Goal: Transaction & Acquisition: Purchase product/service

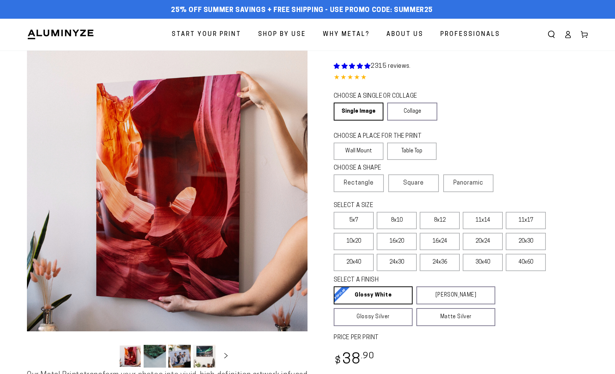
select select "**********"
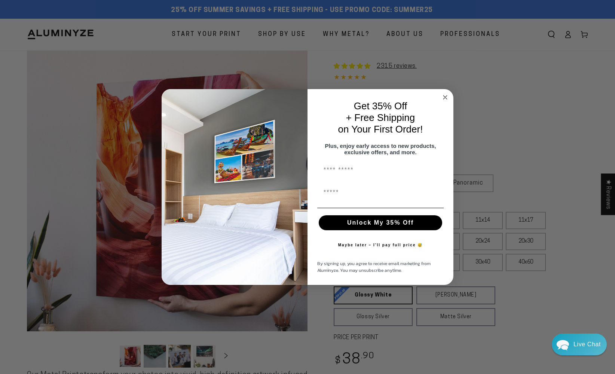
click at [324, 173] on input "First Name" at bounding box center [380, 170] width 126 height 15
type input "******"
type input "**********"
click at [388, 225] on button "Unlock My 35% Off" at bounding box center [380, 222] width 123 height 15
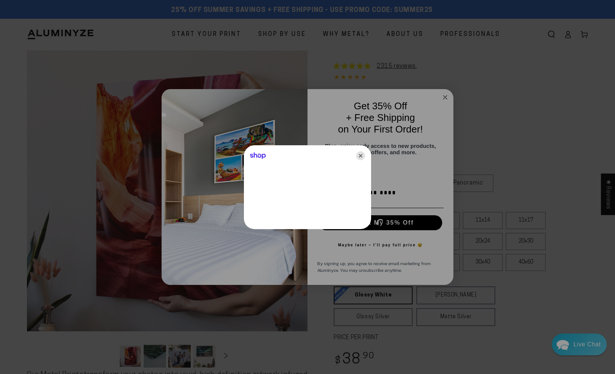
click at [362, 154] on icon "Close" at bounding box center [360, 155] width 9 height 9
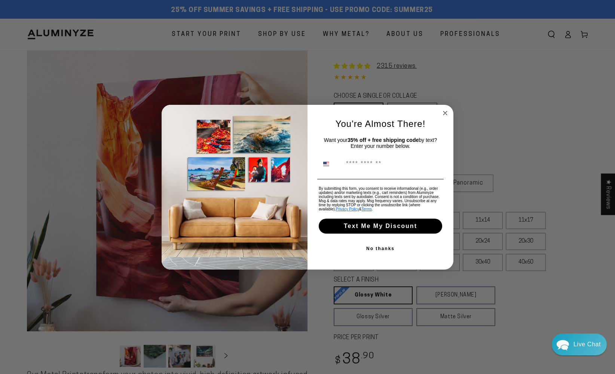
click at [443, 110] on circle "Close dialog" at bounding box center [445, 112] width 9 height 9
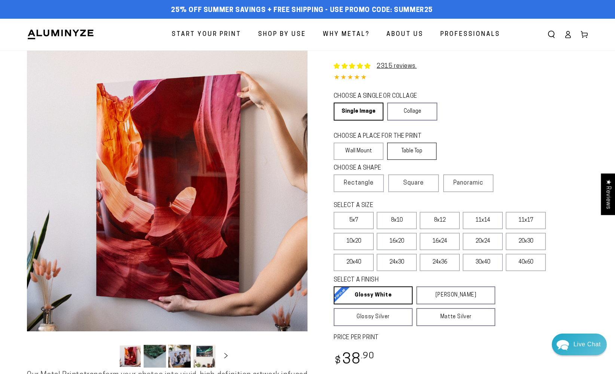
click at [407, 147] on label "Table Top" at bounding box center [412, 150] width 50 height 17
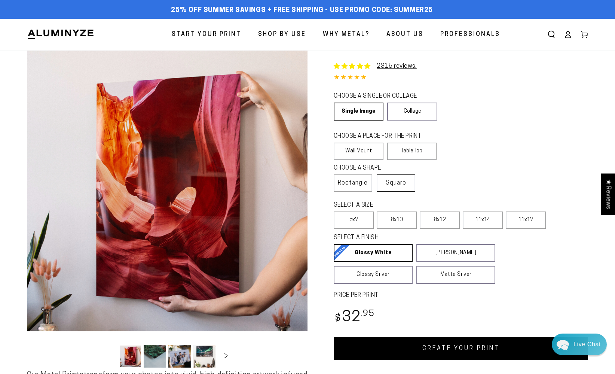
click at [396, 187] on span "Square" at bounding box center [395, 182] width 21 height 9
click at [357, 185] on span "Rectangle" at bounding box center [353, 182] width 30 height 9
click at [348, 220] on label "5x7" at bounding box center [354, 219] width 40 height 17
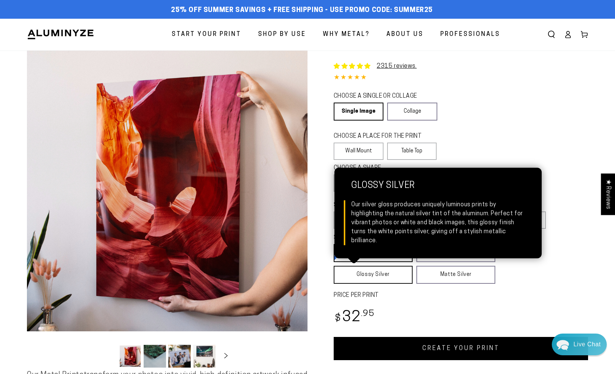
click at [369, 276] on link "Glossy Silver Glossy Silver Our silver gloss produces uniquely luminous prints …" at bounding box center [373, 274] width 79 height 18
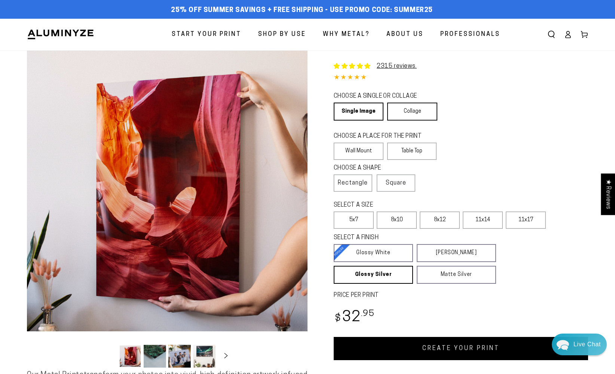
click at [413, 116] on link "Collage" at bounding box center [412, 111] width 50 height 18
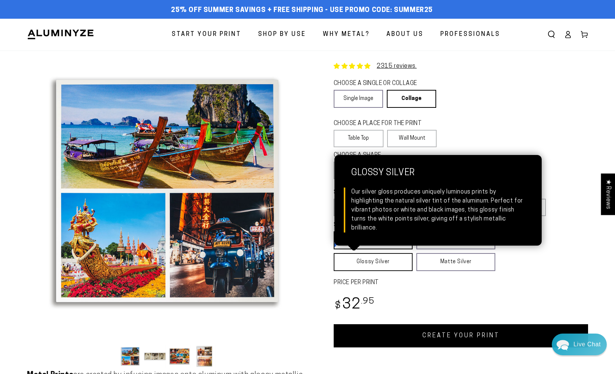
click at [381, 263] on link "Glossy Silver Glossy Silver Our silver gloss produces uniquely luminous prints …" at bounding box center [373, 262] width 79 height 18
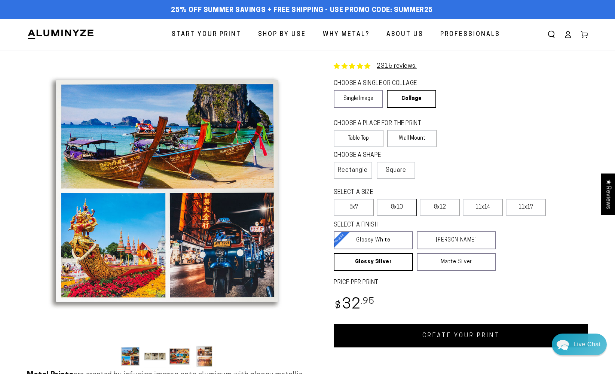
click at [394, 210] on label "8x10" at bounding box center [397, 207] width 40 height 17
click at [348, 207] on label "5x7" at bounding box center [354, 207] width 40 height 17
click at [473, 338] on link "CREATE YOUR PRINT" at bounding box center [461, 335] width 254 height 23
